Goal: Task Accomplishment & Management: Manage account settings

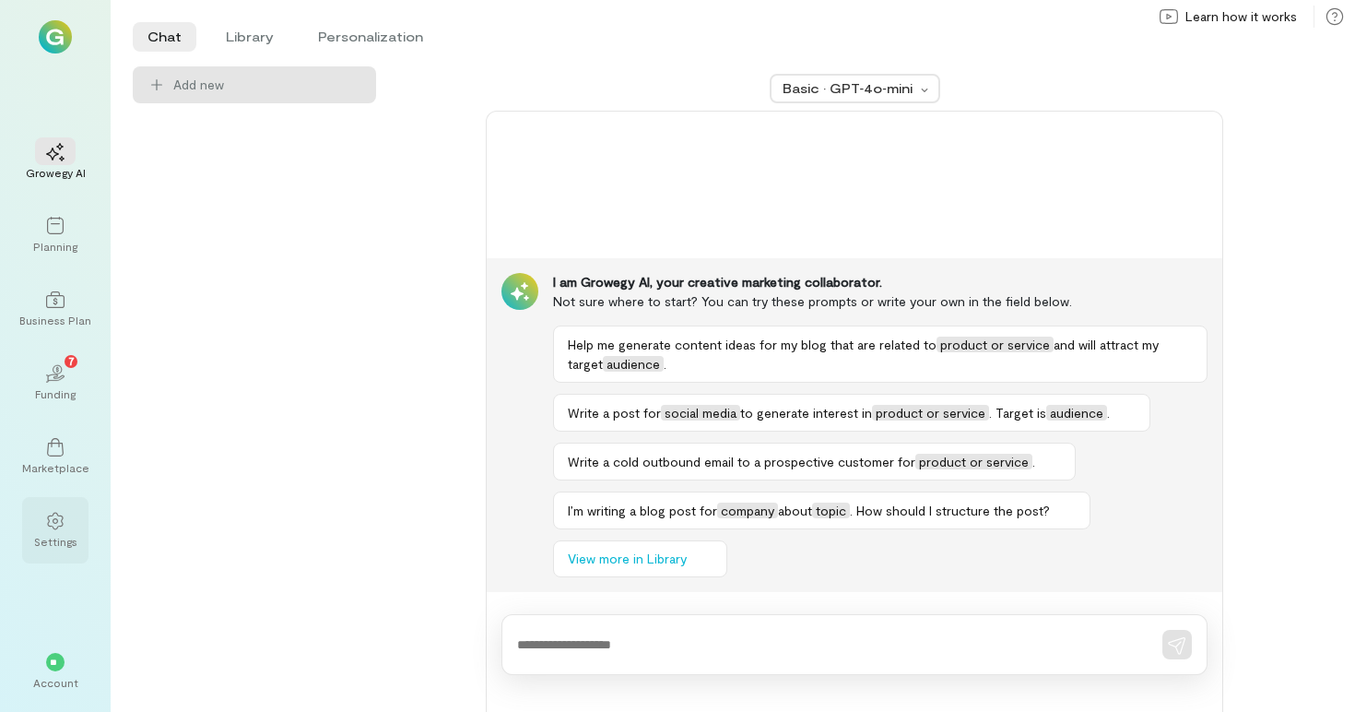
click at [53, 512] on icon at bounding box center [55, 521] width 16 height 18
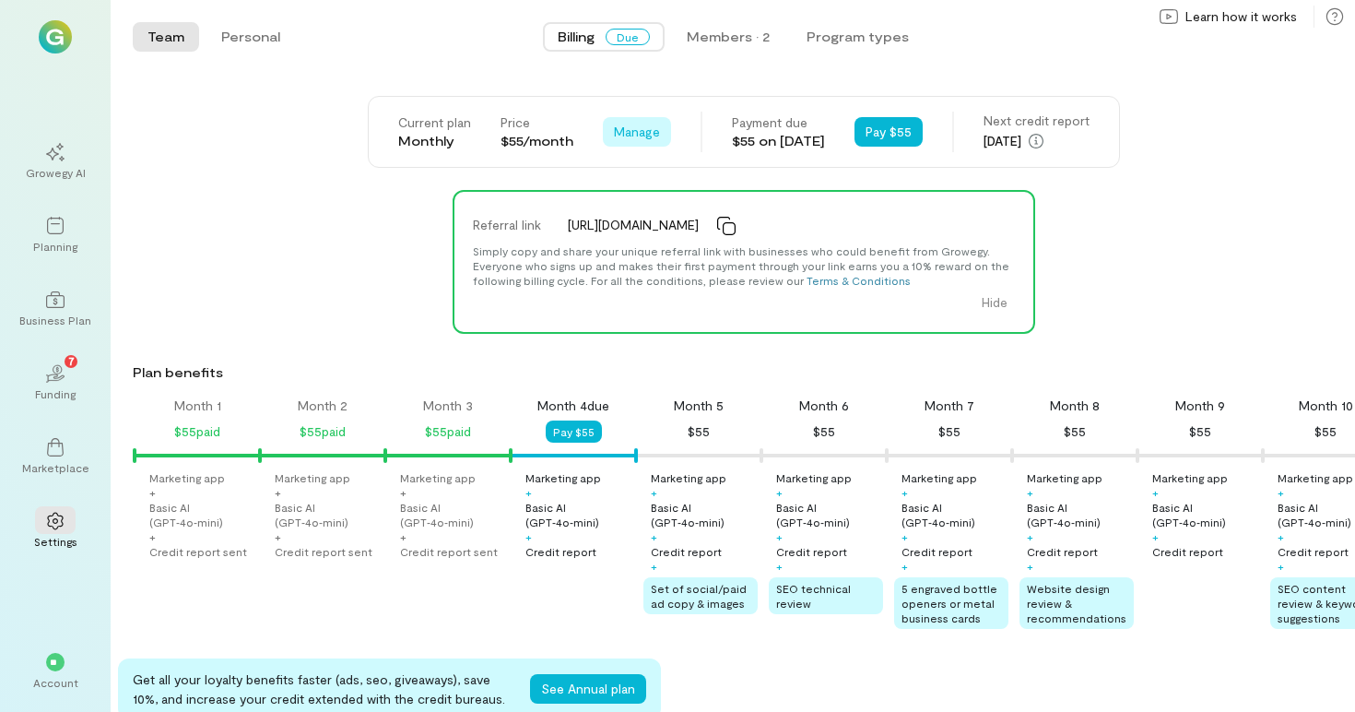
click at [635, 127] on span "Manage" at bounding box center [637, 132] width 46 height 18
click at [644, 208] on span "Cancel plan" at bounding box center [691, 208] width 94 height 18
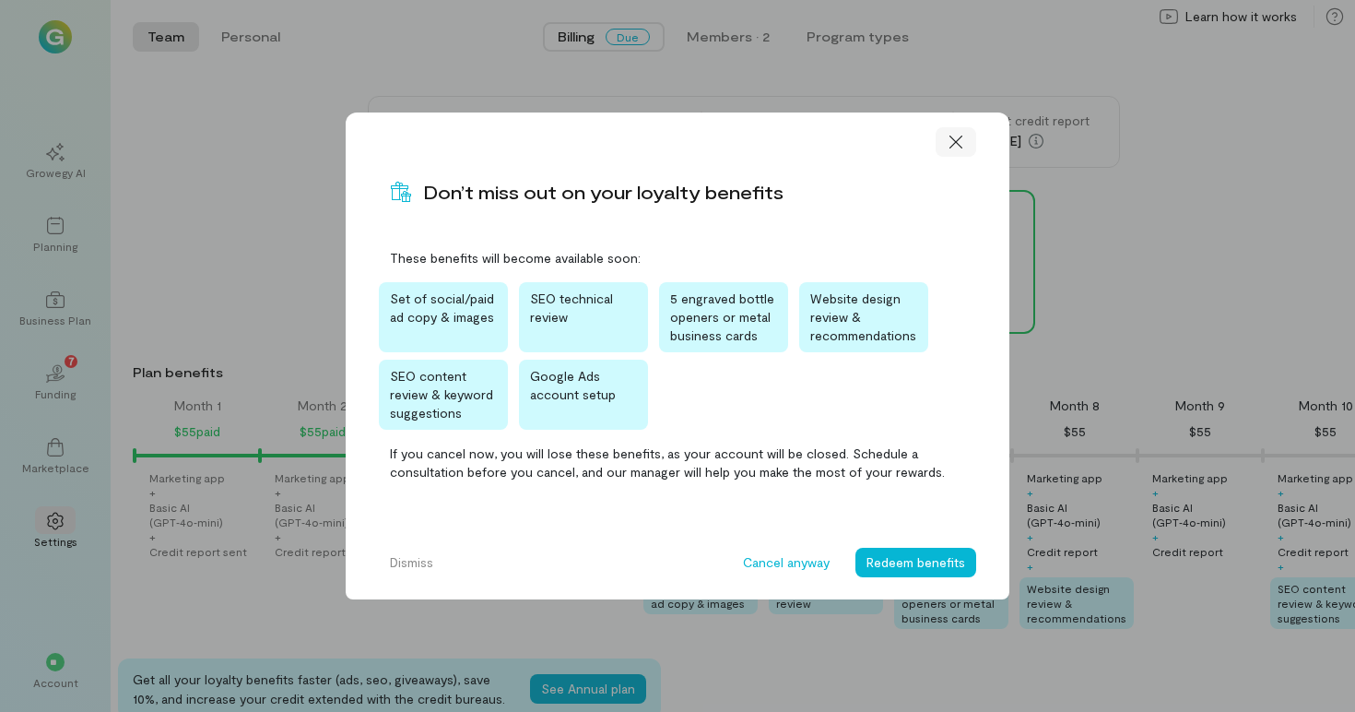
click at [954, 137] on icon at bounding box center [956, 142] width 18 height 18
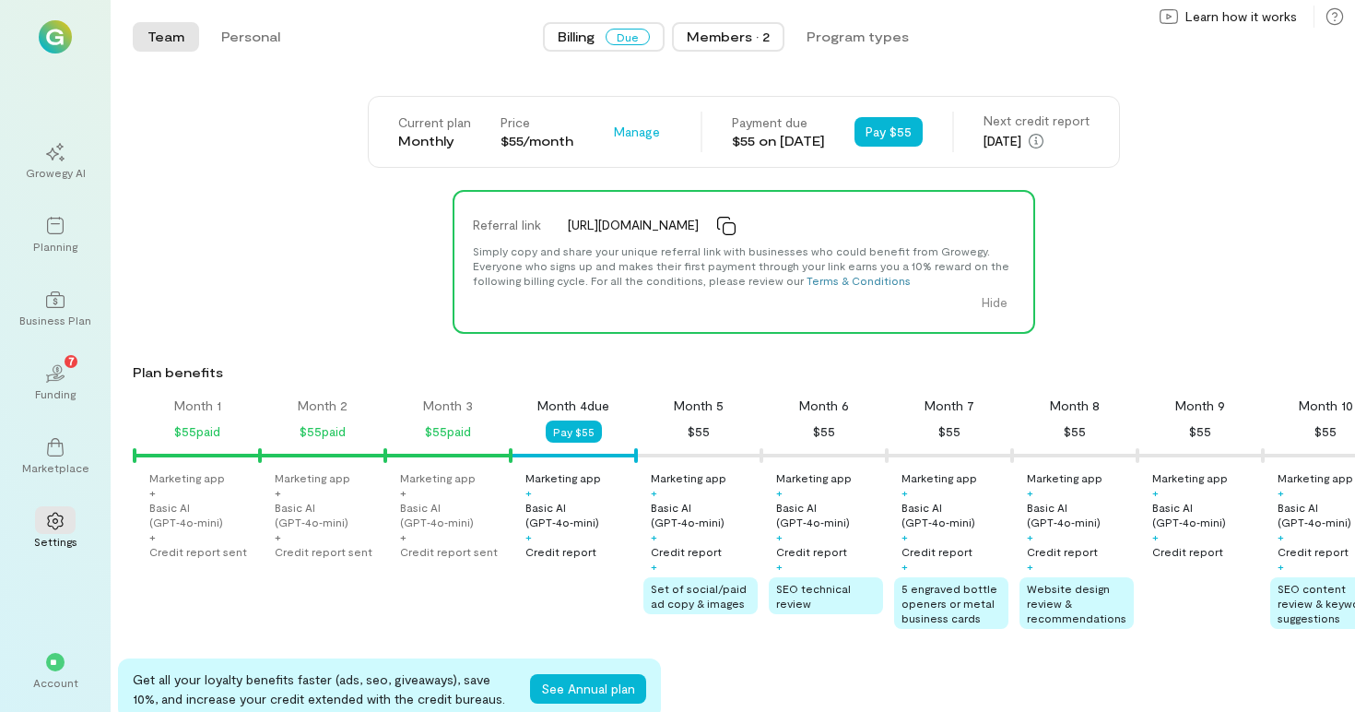
click at [769, 43] on div "Members · 2" at bounding box center [728, 37] width 83 height 18
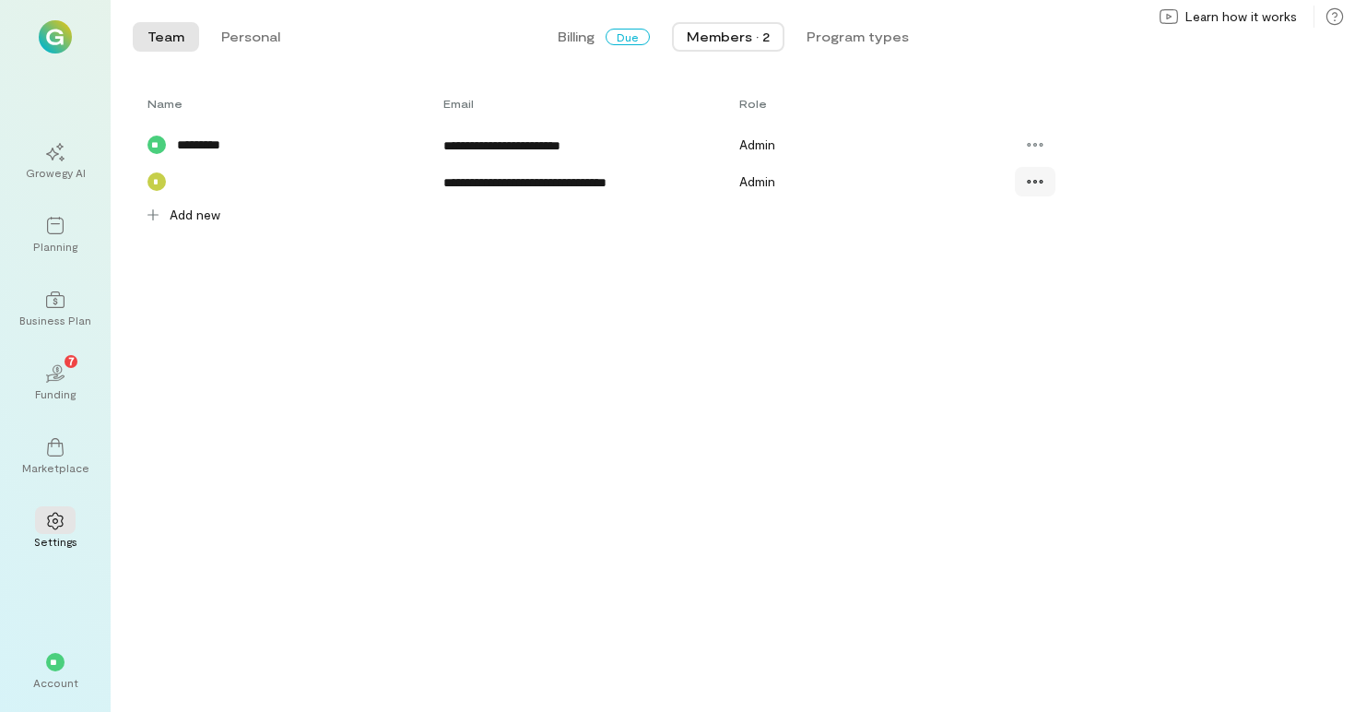
click at [1027, 171] on div at bounding box center [1035, 181] width 41 height 29
click at [1036, 261] on icon at bounding box center [1039, 258] width 18 height 18
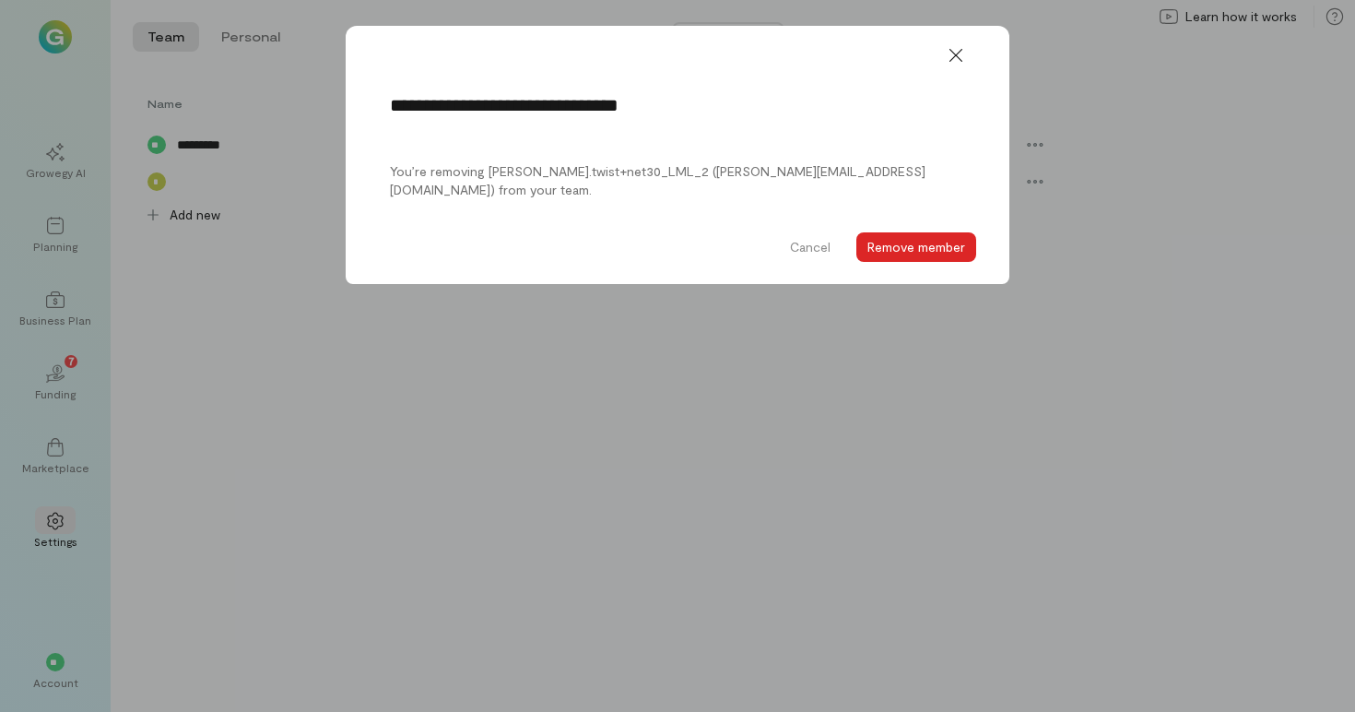
click at [928, 243] on button "Remove member" at bounding box center [916, 246] width 120 height 29
click at [959, 53] on icon at bounding box center [956, 55] width 18 height 18
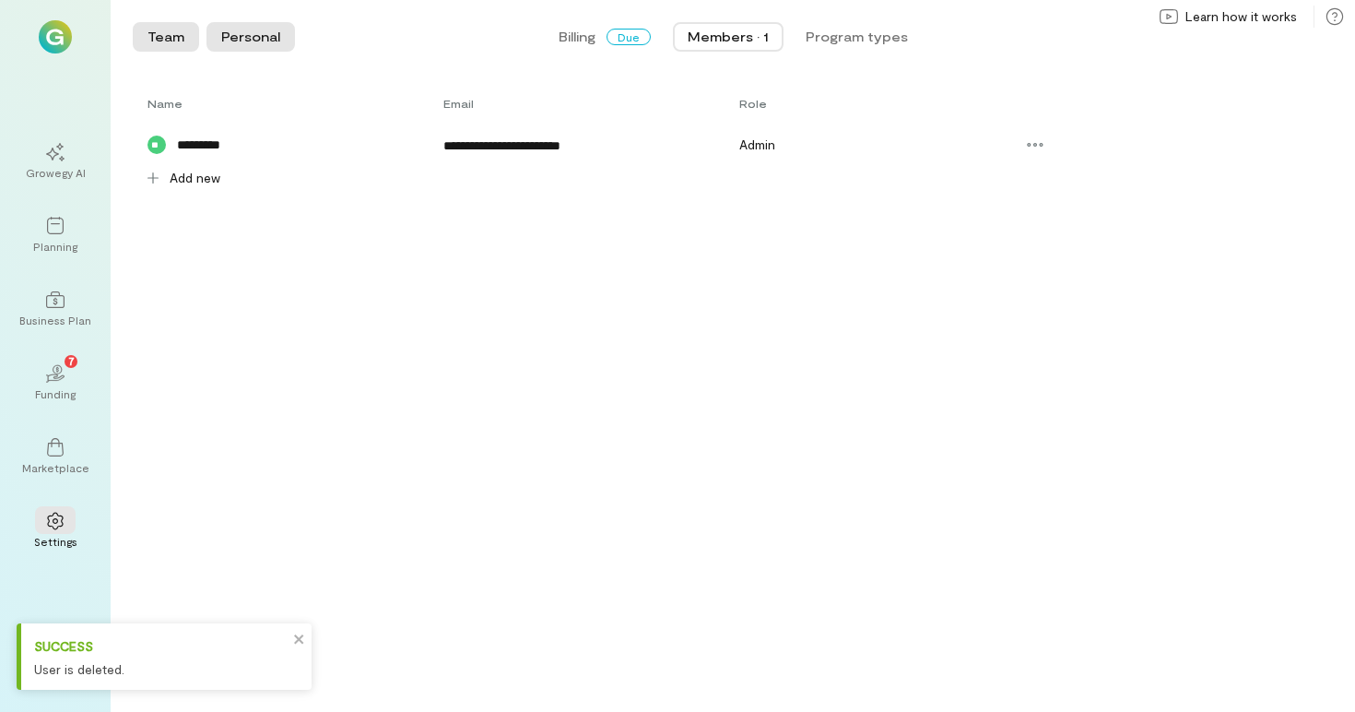
click at [247, 30] on button "Personal" at bounding box center [250, 36] width 88 height 29
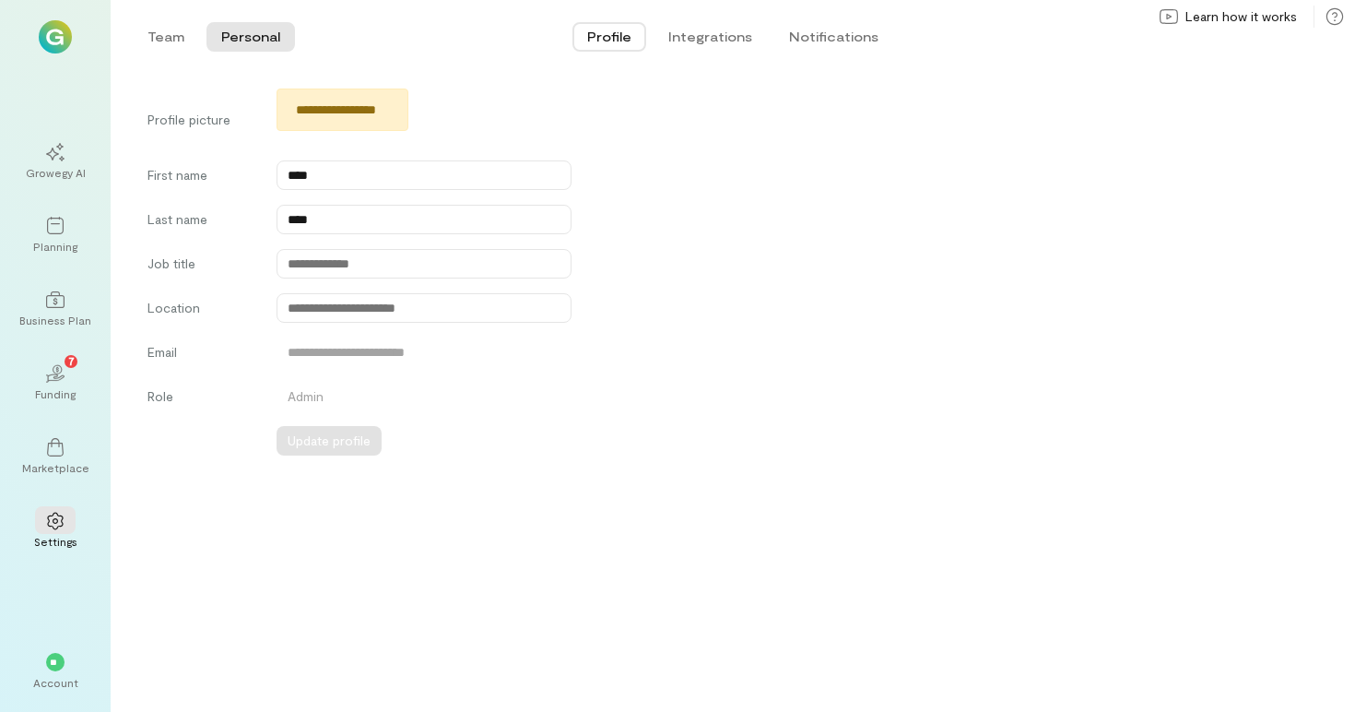
click at [176, 55] on div "Team Personal Profile Integrations Notifications Team Personal" at bounding box center [733, 37] width 1244 height 74
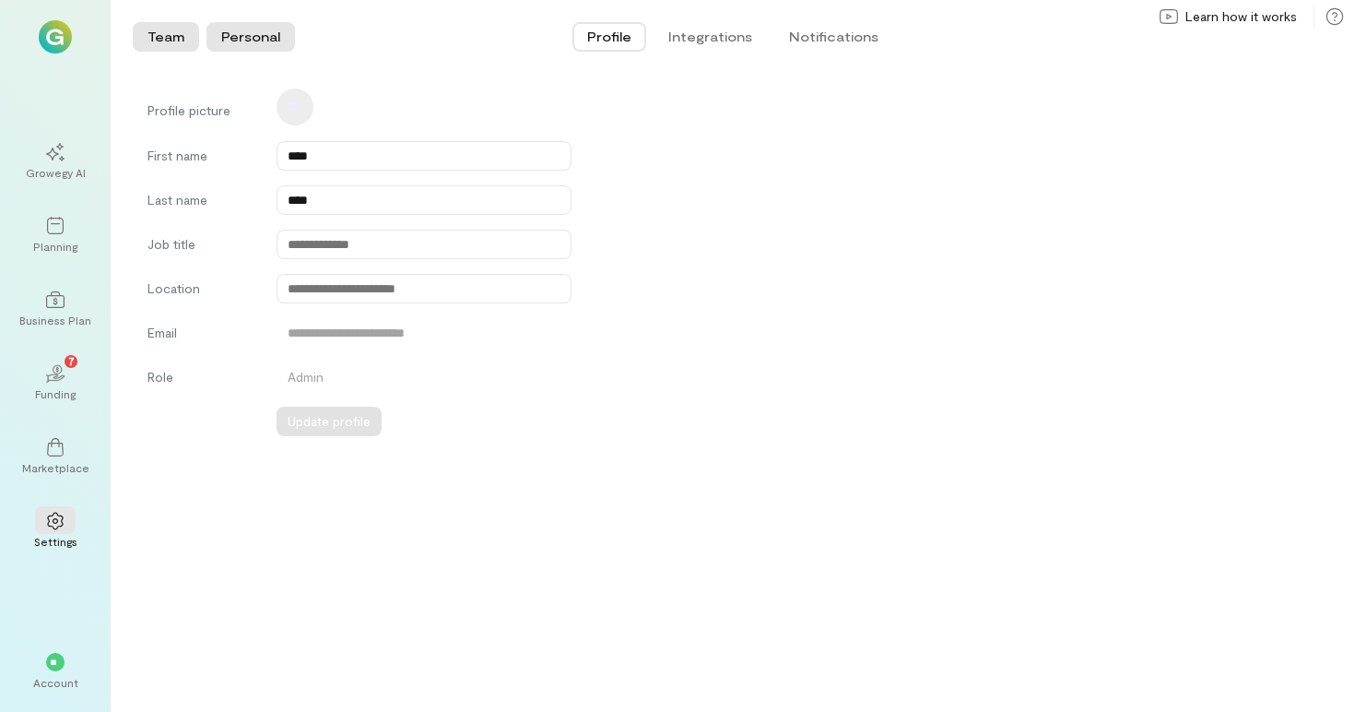
click at [174, 41] on button "Team" at bounding box center [166, 36] width 66 height 29
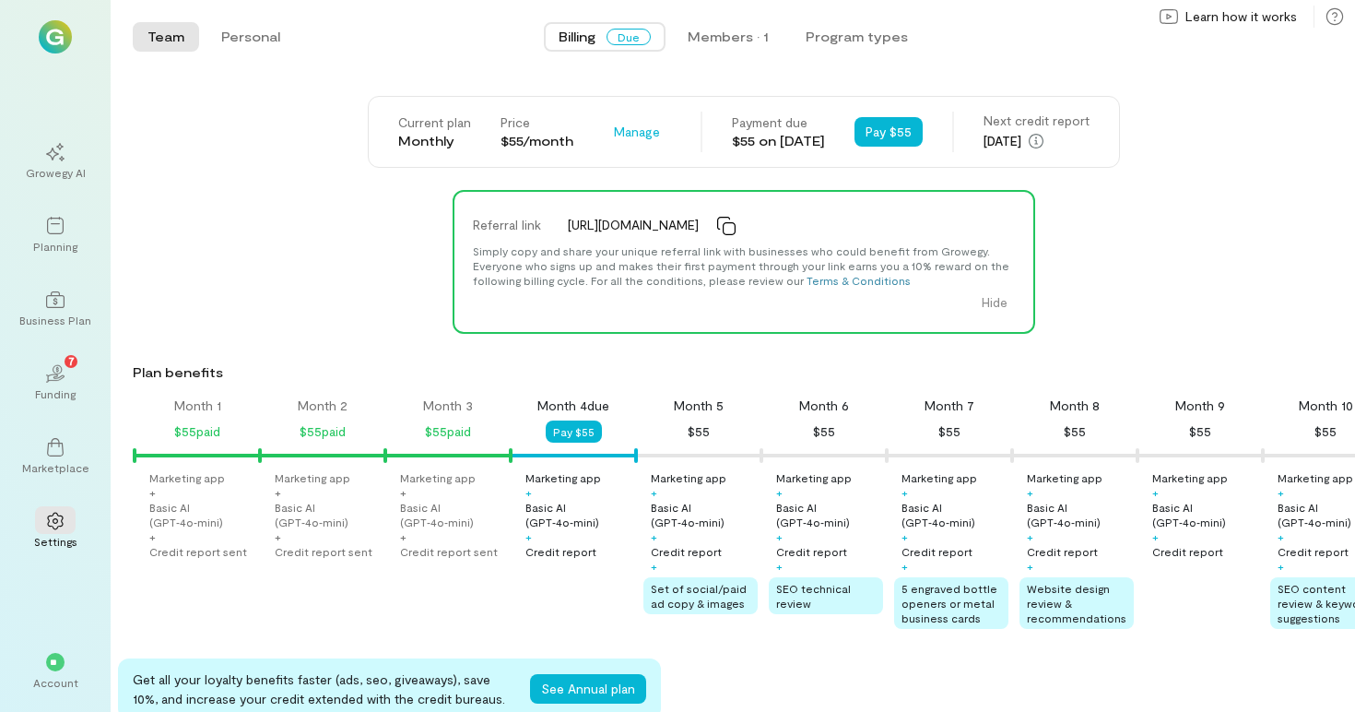
scroll to position [0, 188]
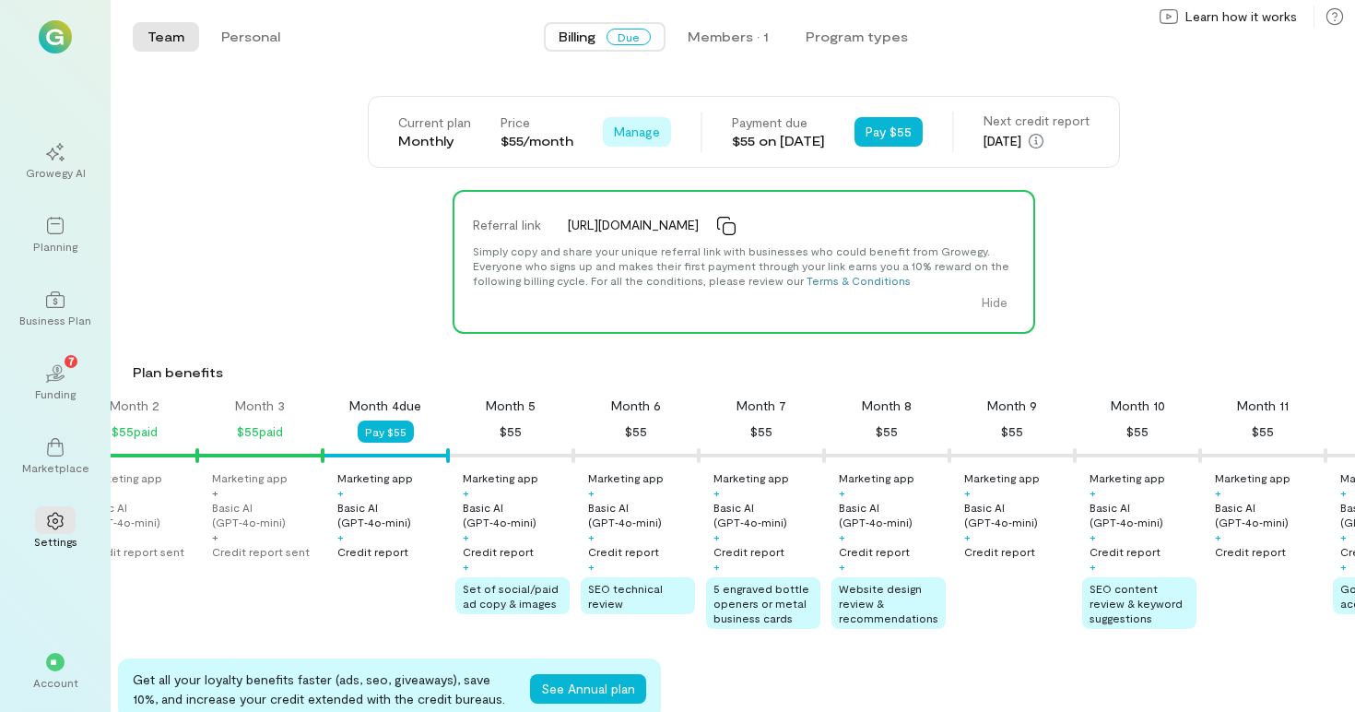
click at [614, 135] on span "Manage" at bounding box center [637, 132] width 46 height 18
click at [623, 206] on div "Cancel plan" at bounding box center [678, 208] width 120 height 18
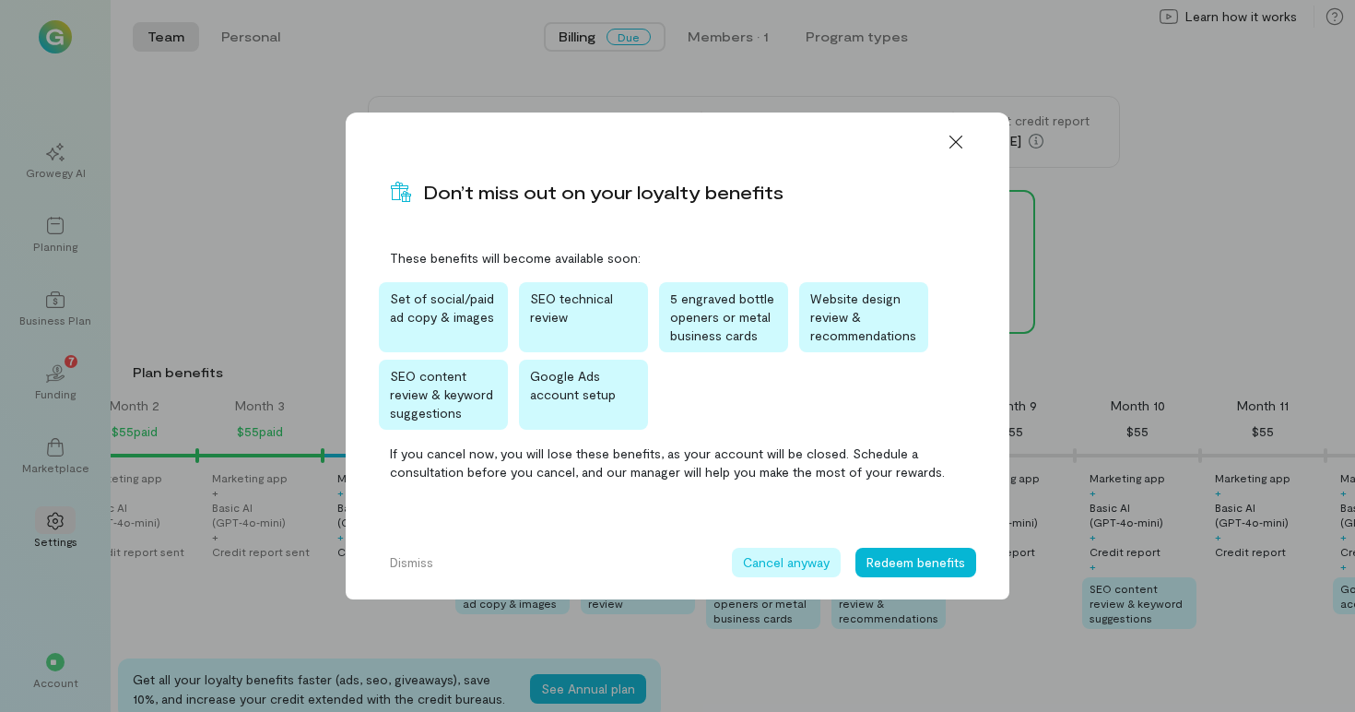
click at [794, 568] on button "Cancel anyway" at bounding box center [786, 561] width 109 height 29
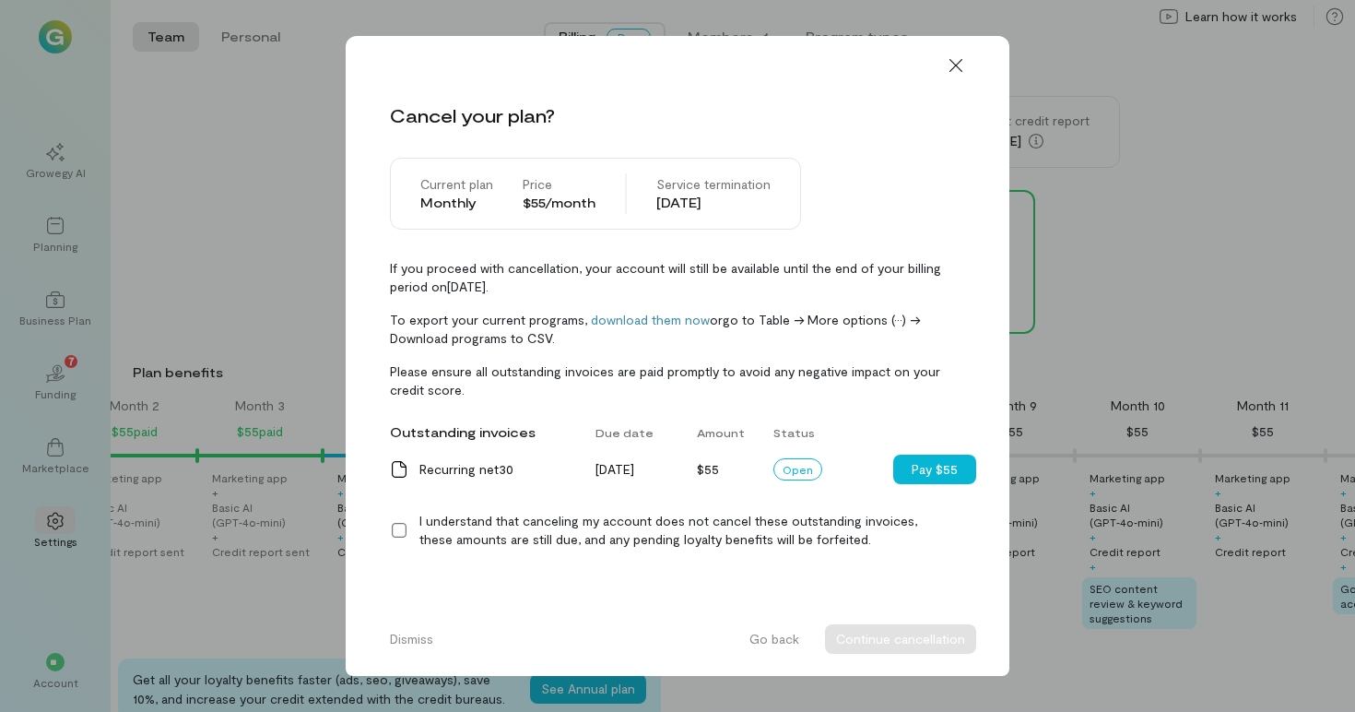
click at [588, 524] on div "I understand that canceling my account does not cancel these outstanding invoic…" at bounding box center [692, 530] width 546 height 37
click at [900, 641] on button "Continue cancellation" at bounding box center [900, 638] width 151 height 29
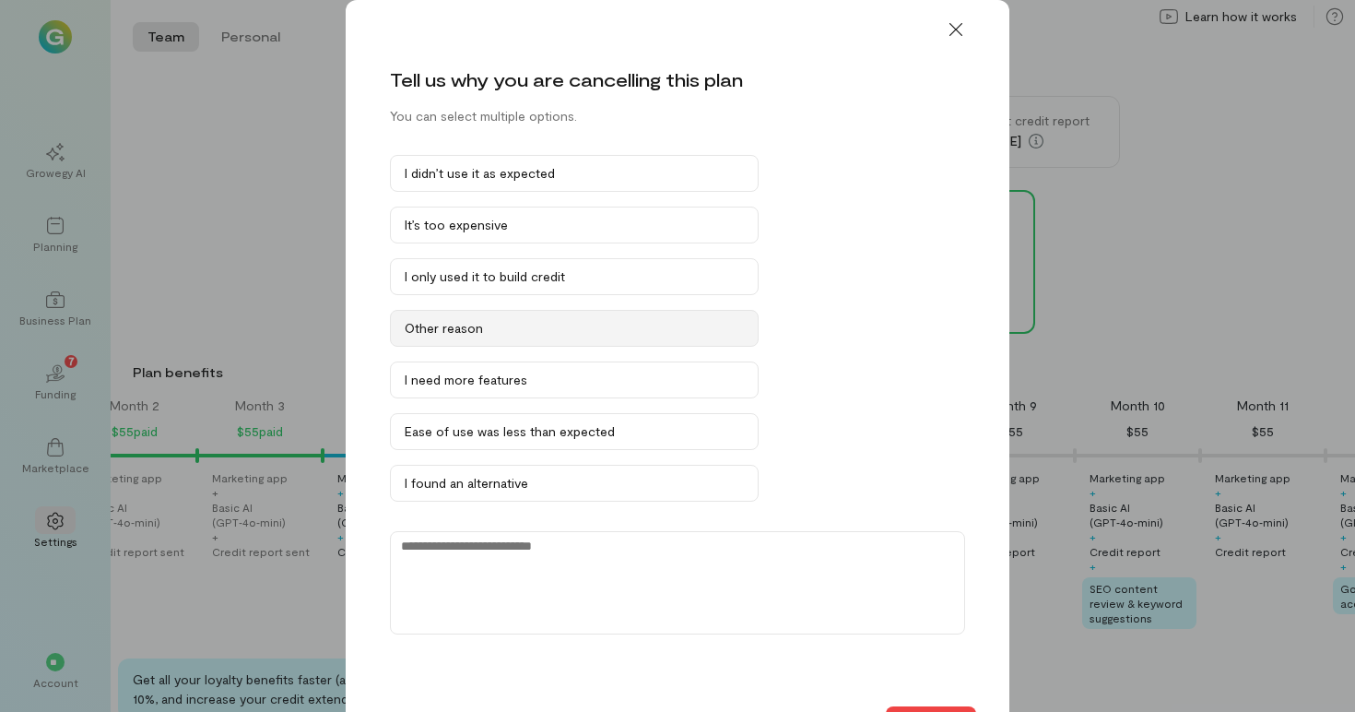
click at [550, 341] on button "Other reason" at bounding box center [574, 328] width 369 height 37
click at [517, 546] on textarea at bounding box center [677, 582] width 575 height 103
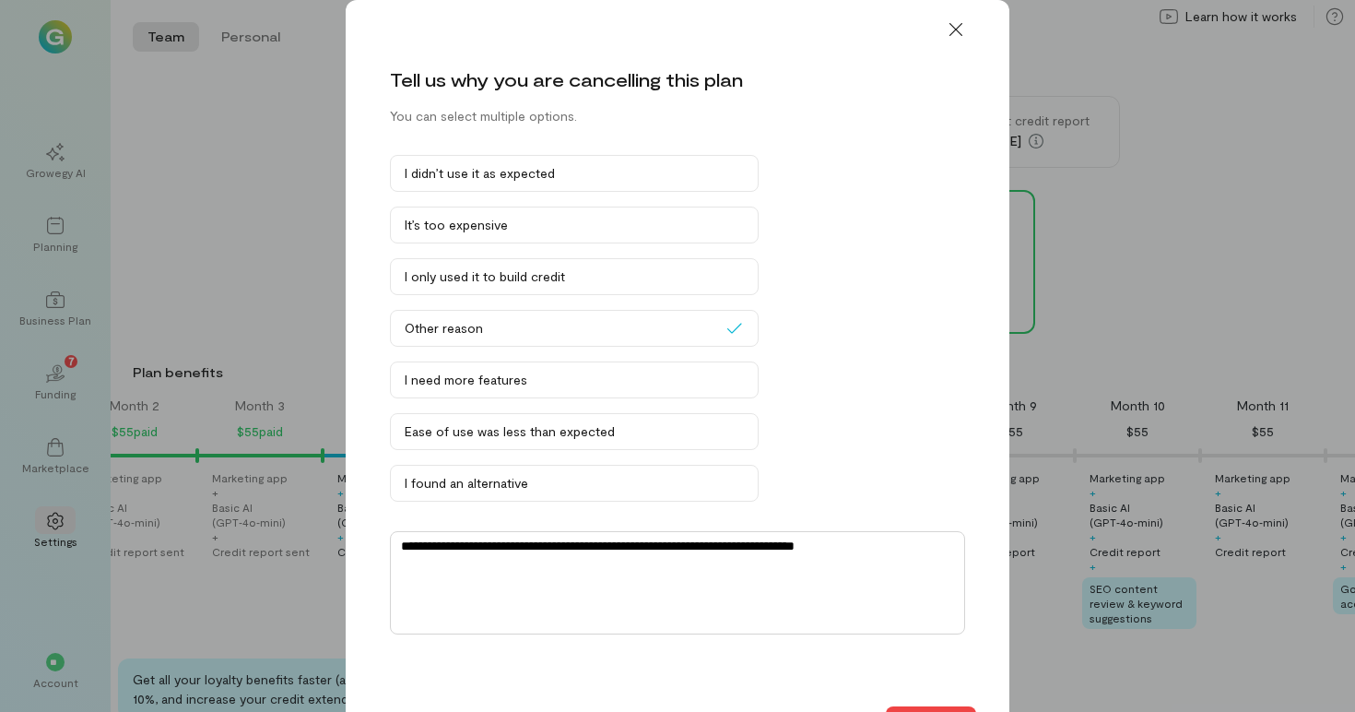
scroll to position [45, 0]
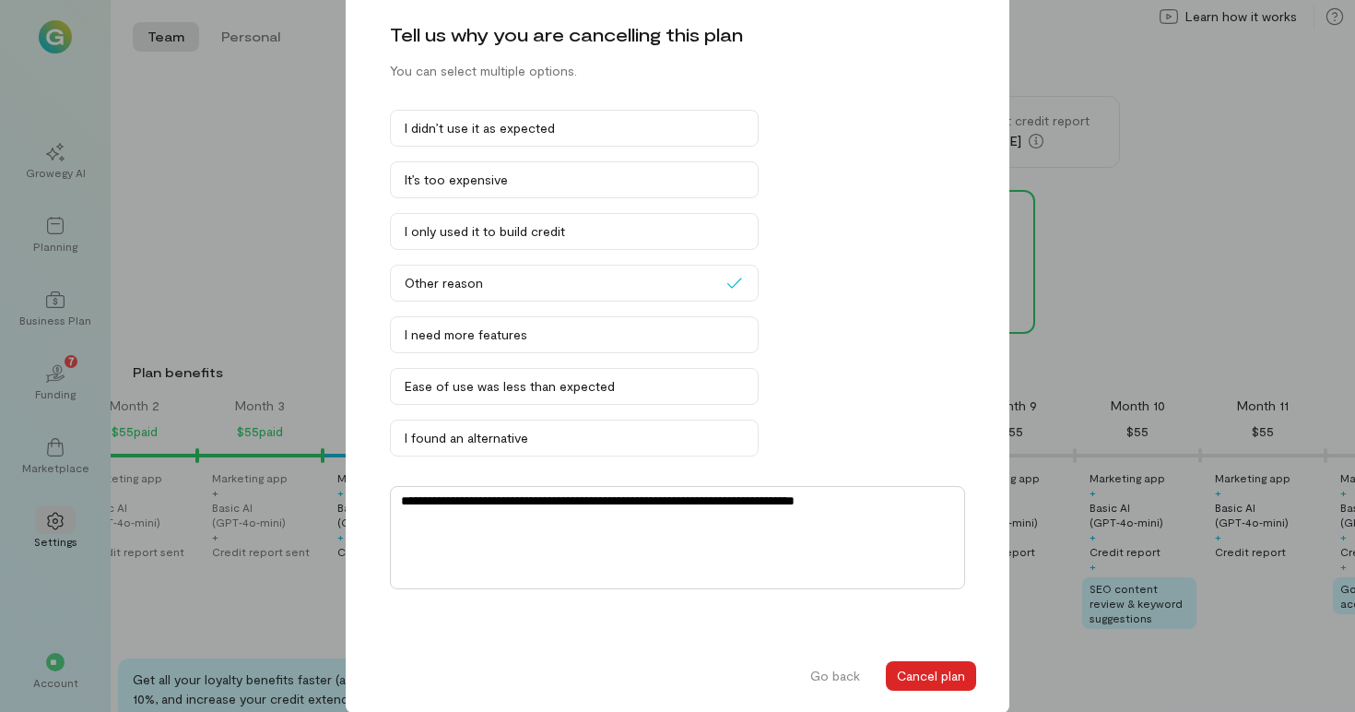
type textarea "**********"
click at [922, 680] on button "Cancel plan" at bounding box center [931, 675] width 90 height 29
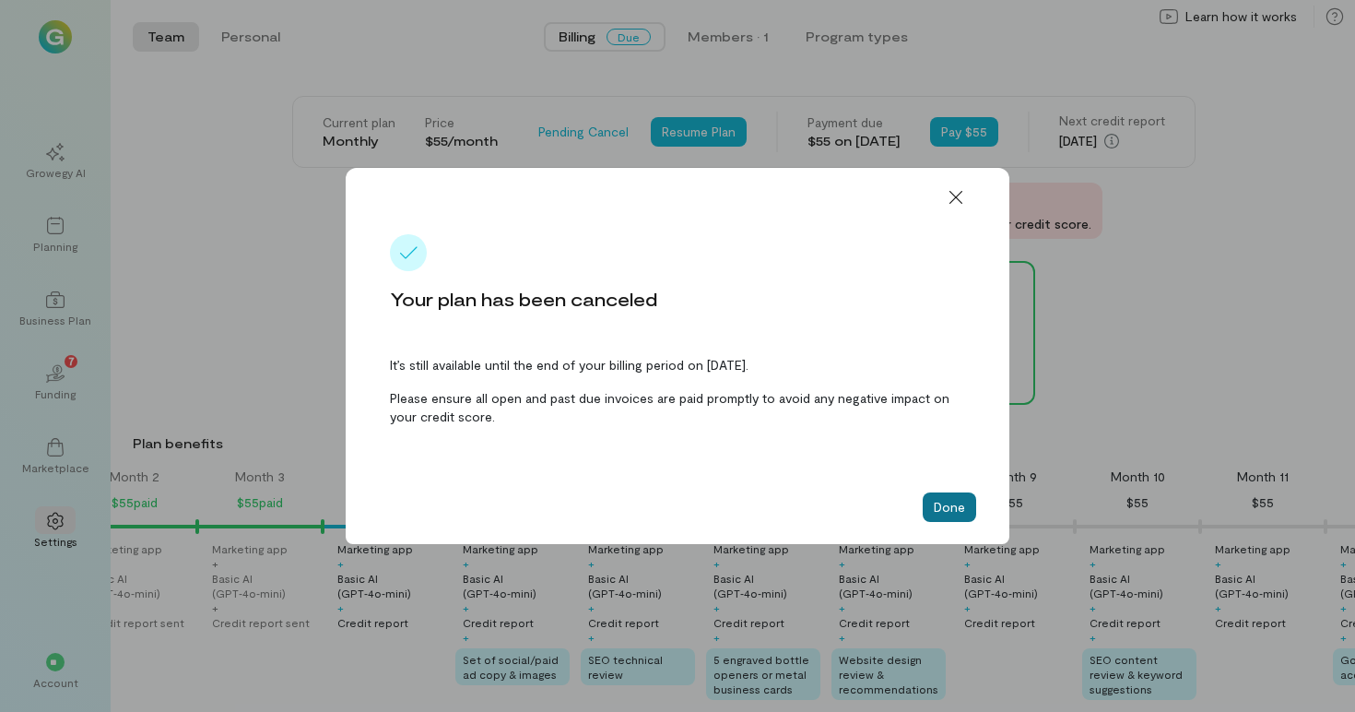
click at [937, 510] on button "Done" at bounding box center [949, 506] width 53 height 29
